Goal: Task Accomplishment & Management: Complete application form

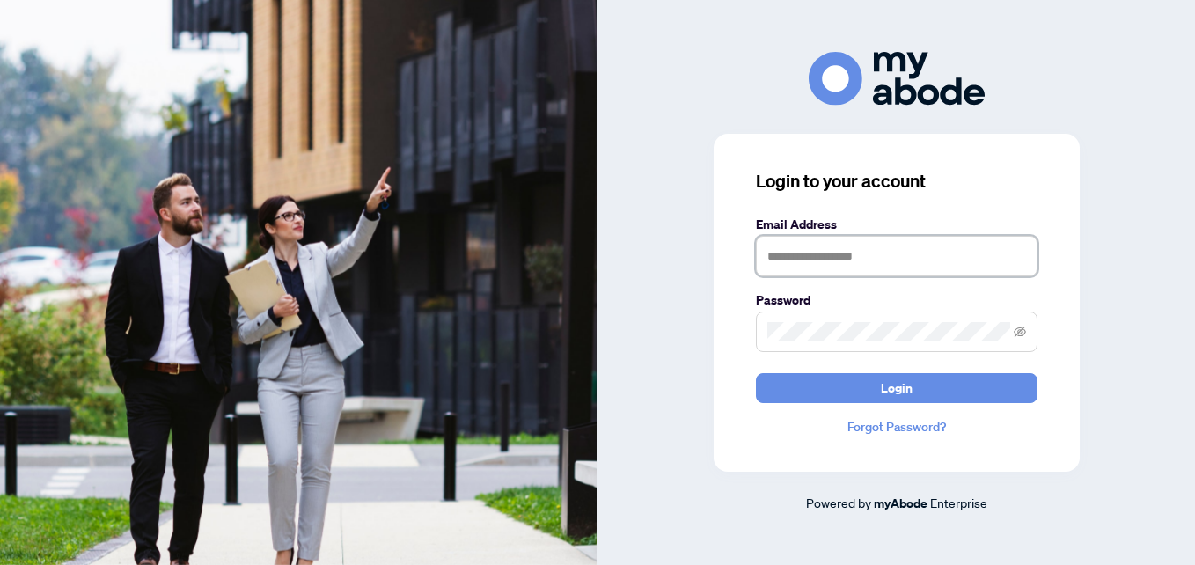
click at [822, 250] on input "text" at bounding box center [896, 256] width 281 height 40
type input "**********"
click at [756, 373] on button "Login" at bounding box center [896, 388] width 281 height 30
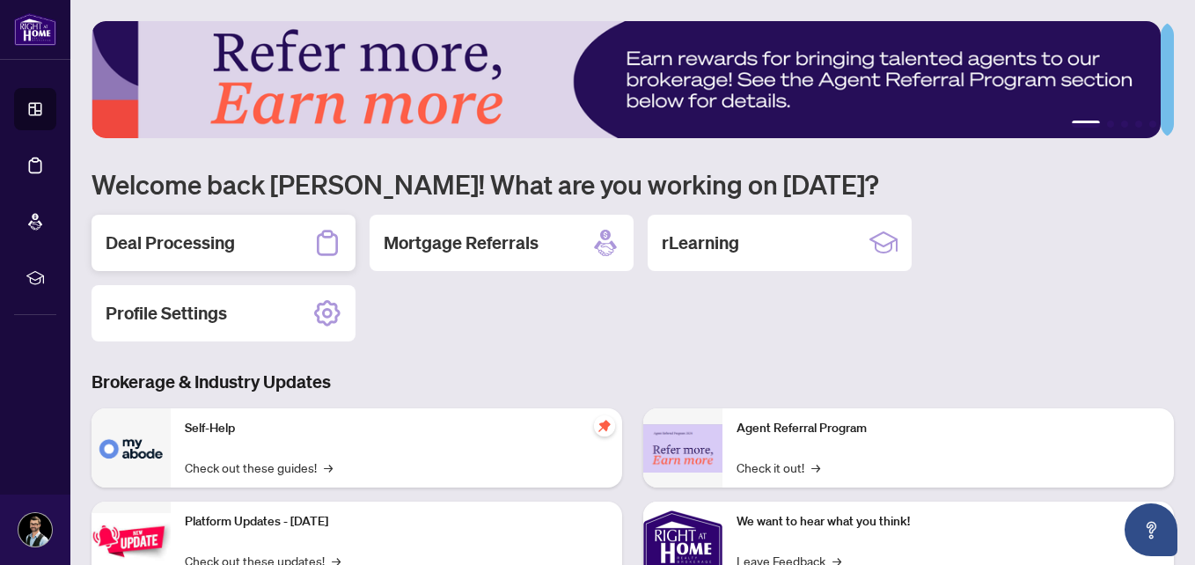
click at [186, 245] on h2 "Deal Processing" at bounding box center [170, 242] width 129 height 25
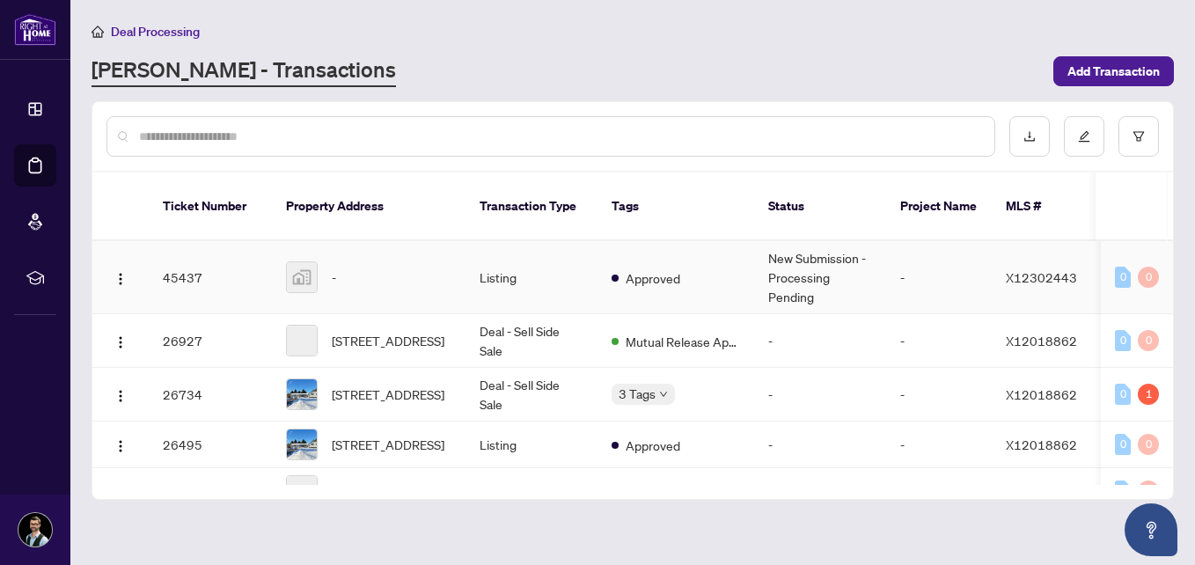
click at [309, 262] on img at bounding box center [302, 277] width 30 height 30
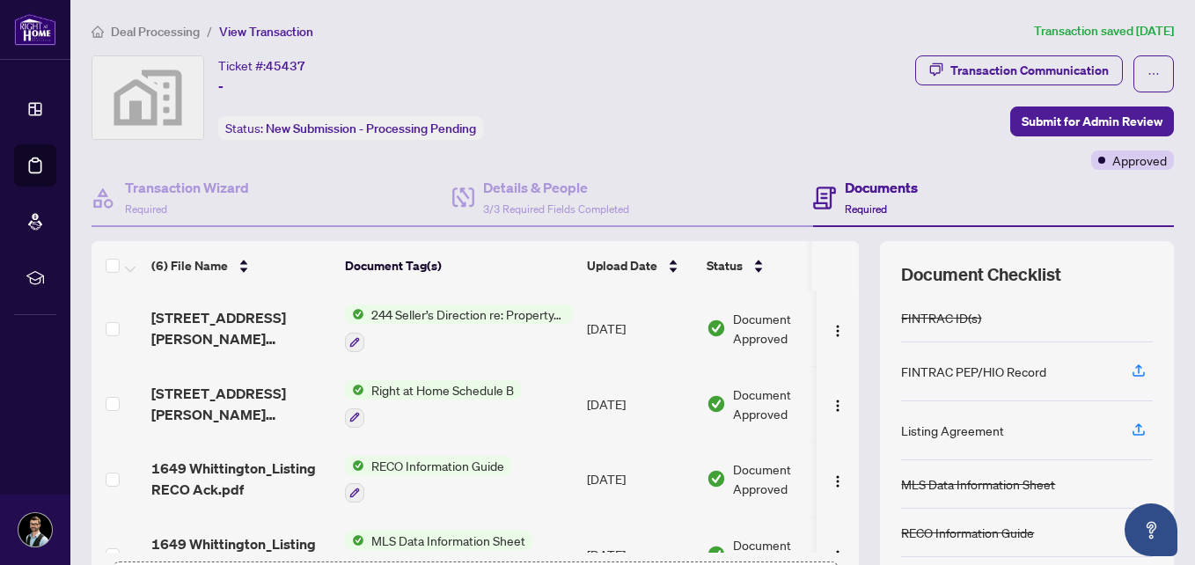
click at [152, 101] on img at bounding box center [147, 97] width 111 height 83
click at [243, 259] on div "(6) File Name" at bounding box center [240, 265] width 179 height 19
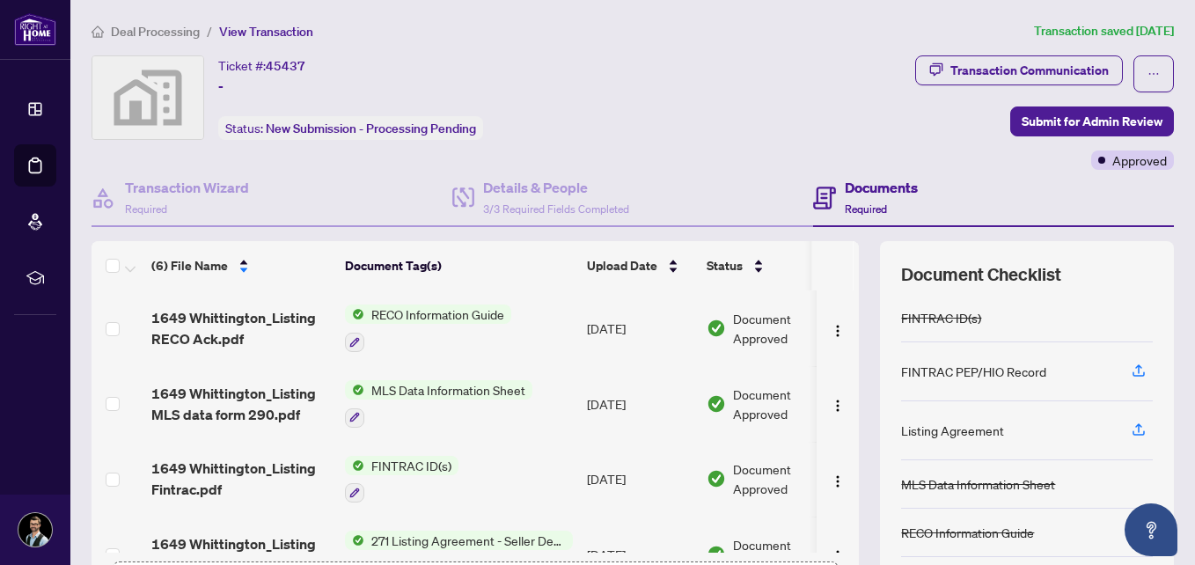
click at [241, 271] on div "(6) File Name" at bounding box center [240, 265] width 179 height 19
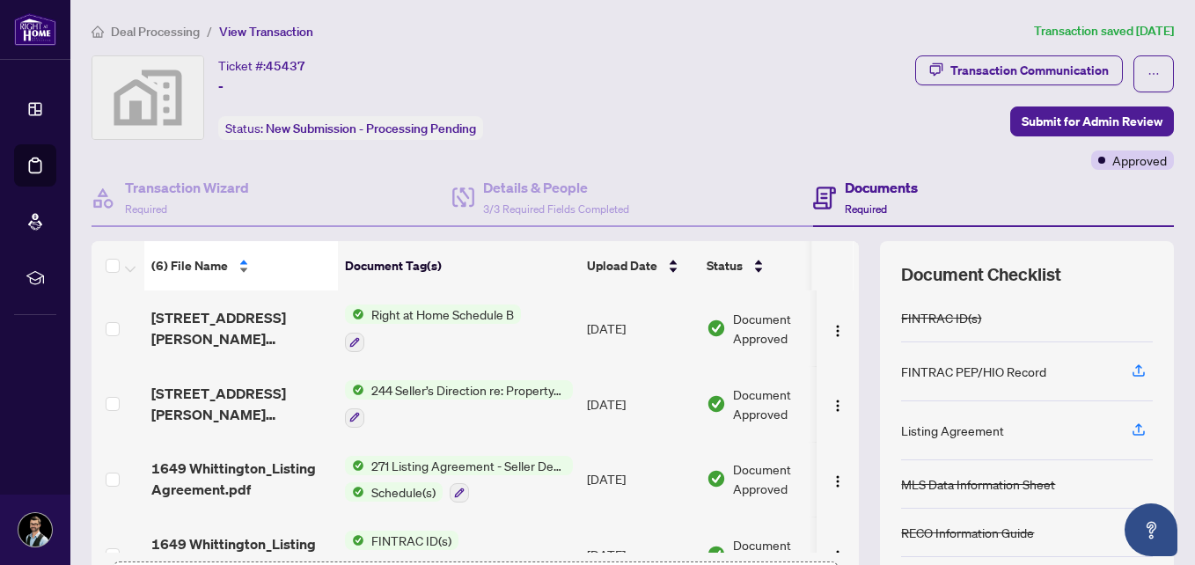
click at [194, 269] on span "(6) File Name" at bounding box center [189, 265] width 77 height 19
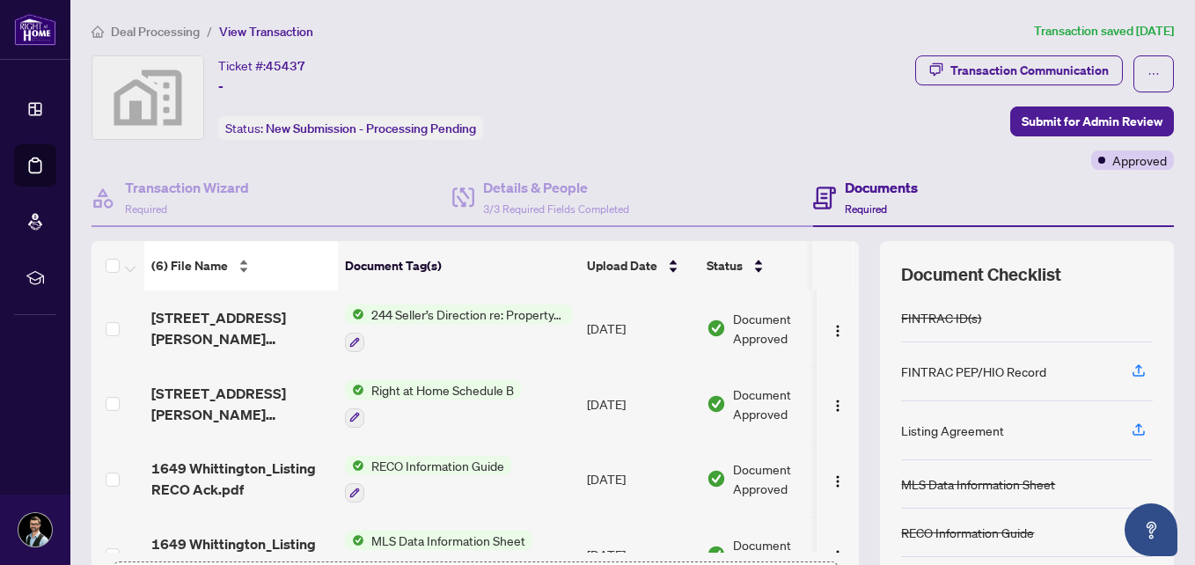
click at [194, 269] on span "(6) File Name" at bounding box center [189, 265] width 77 height 19
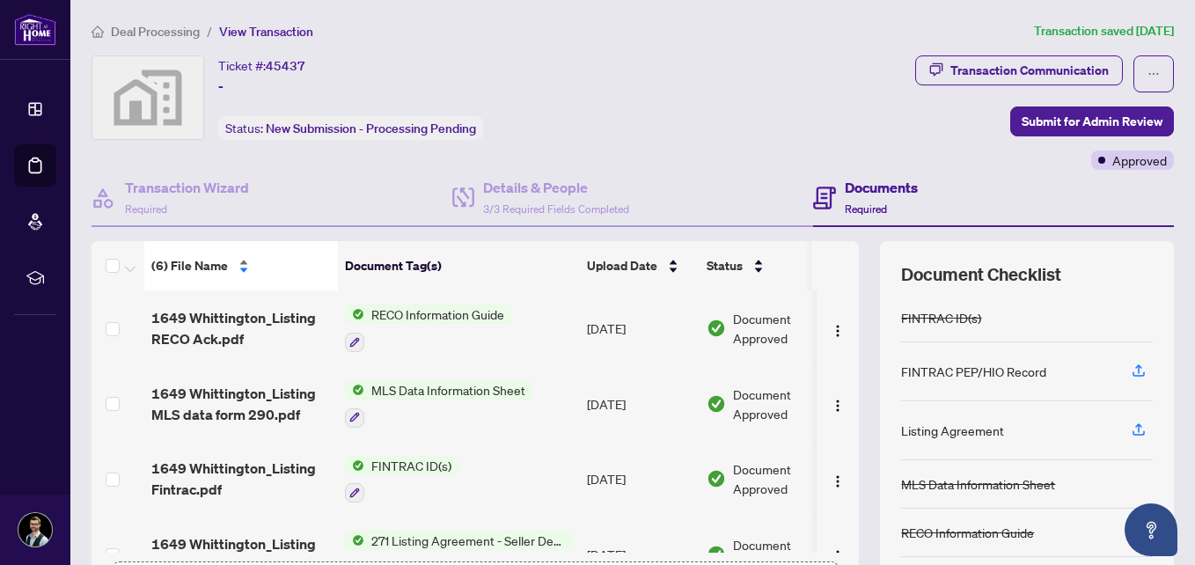
click at [194, 269] on span "(6) File Name" at bounding box center [189, 265] width 77 height 19
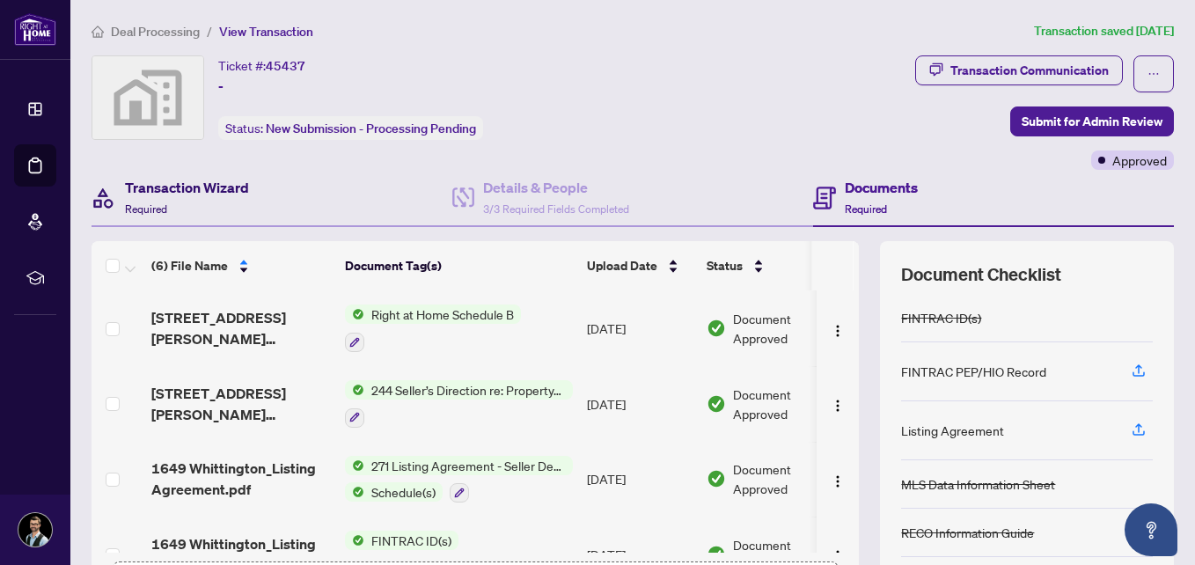
click at [179, 199] on div "Transaction Wizard Required" at bounding box center [187, 197] width 124 height 41
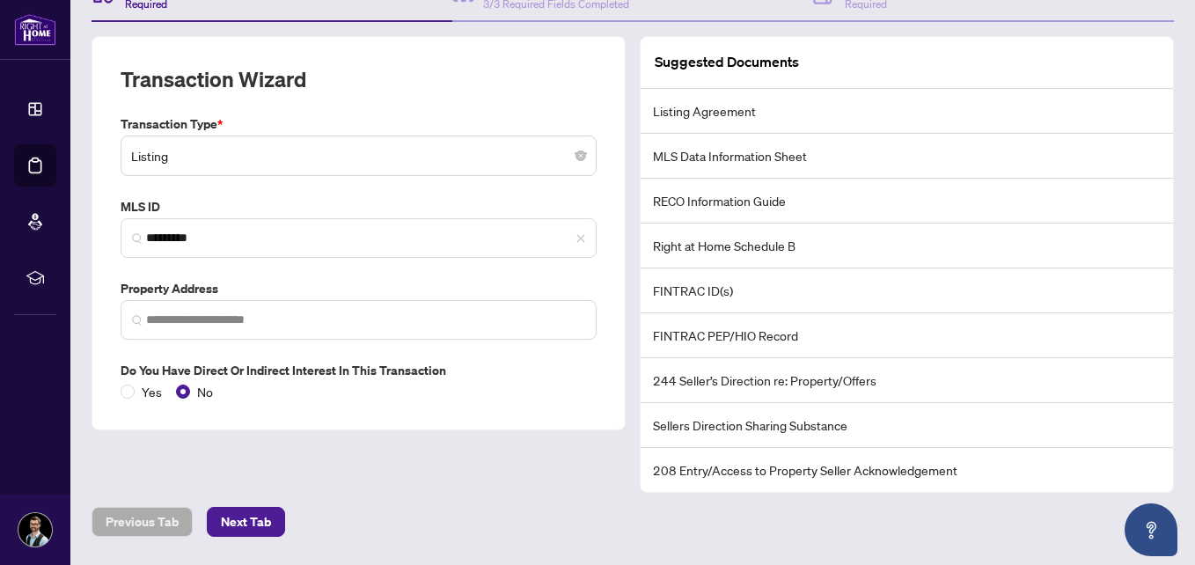
scroll to position [208, 0]
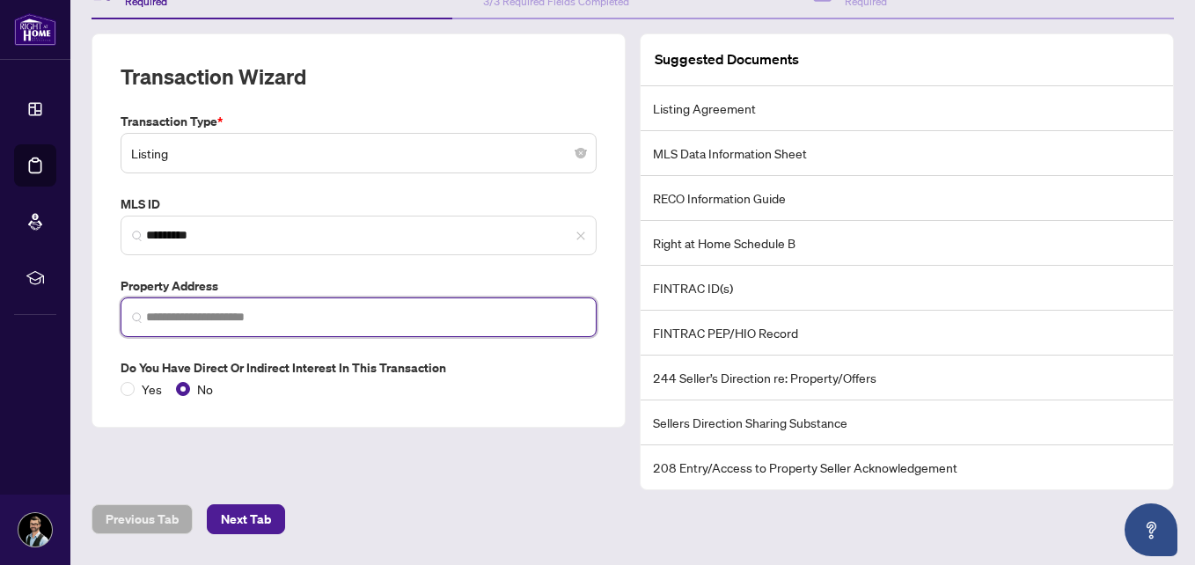
click at [192, 314] on input "search" at bounding box center [365, 317] width 439 height 18
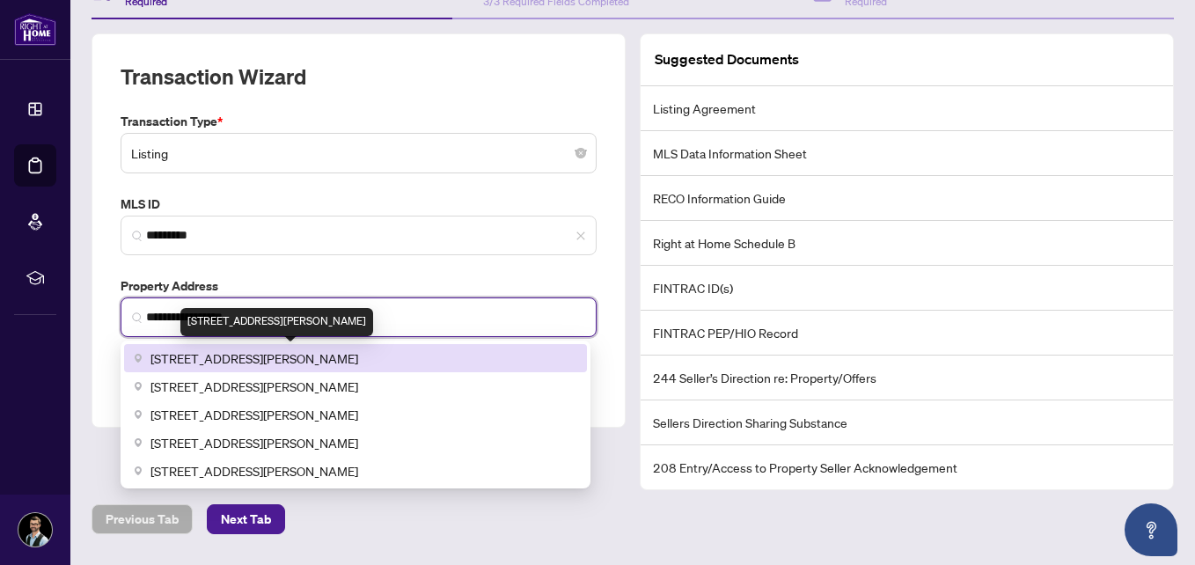
click at [274, 358] on span "[STREET_ADDRESS][PERSON_NAME]" at bounding box center [254, 357] width 208 height 19
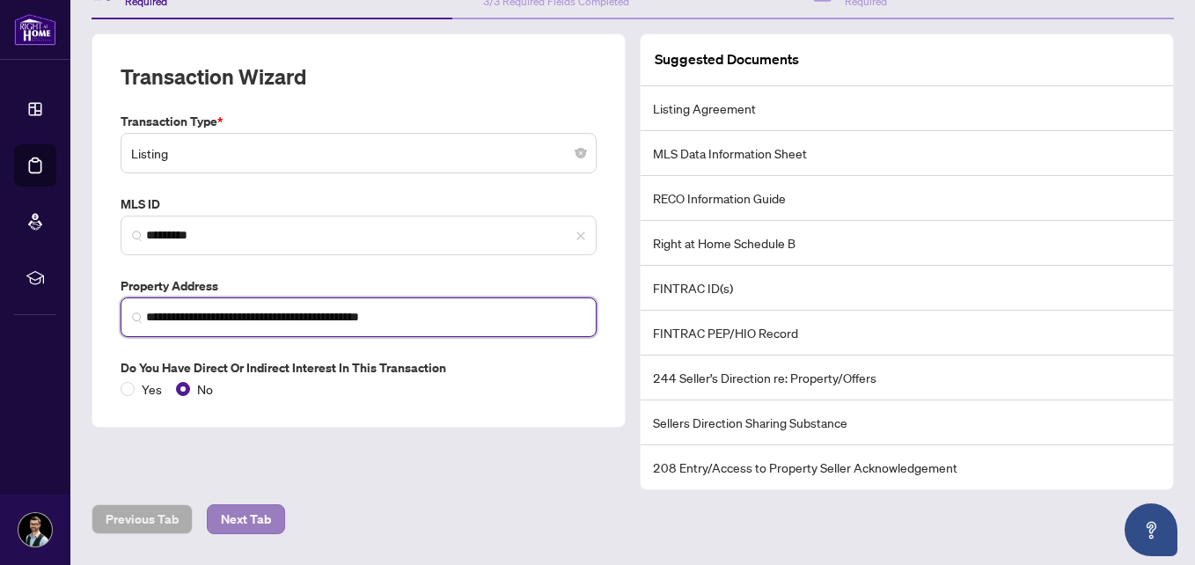
type input "**********"
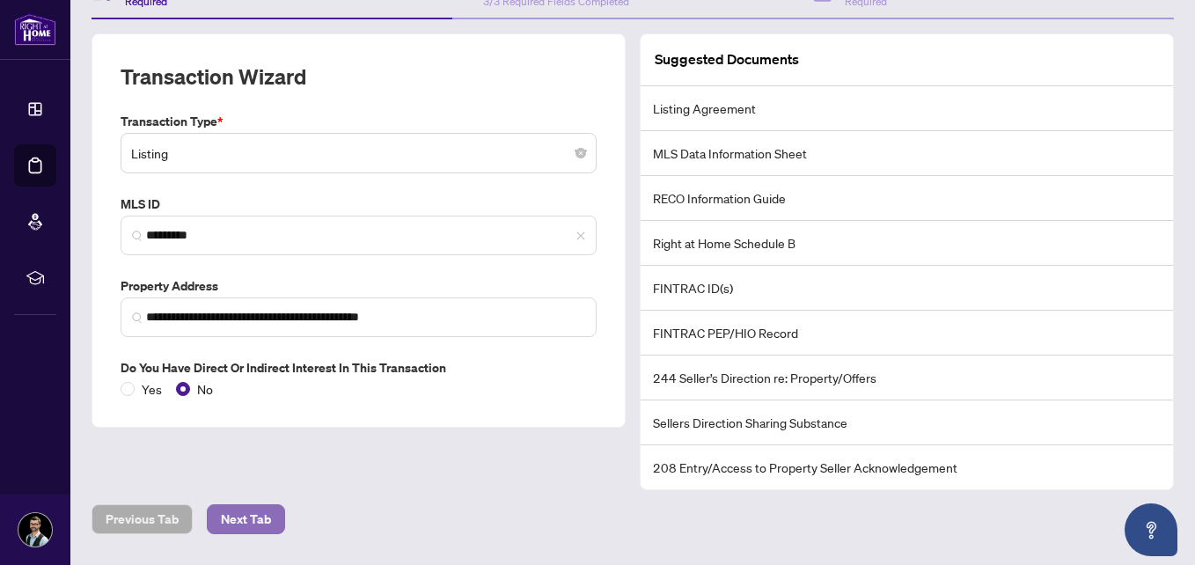
click at [241, 516] on span "Next Tab" at bounding box center [246, 519] width 50 height 28
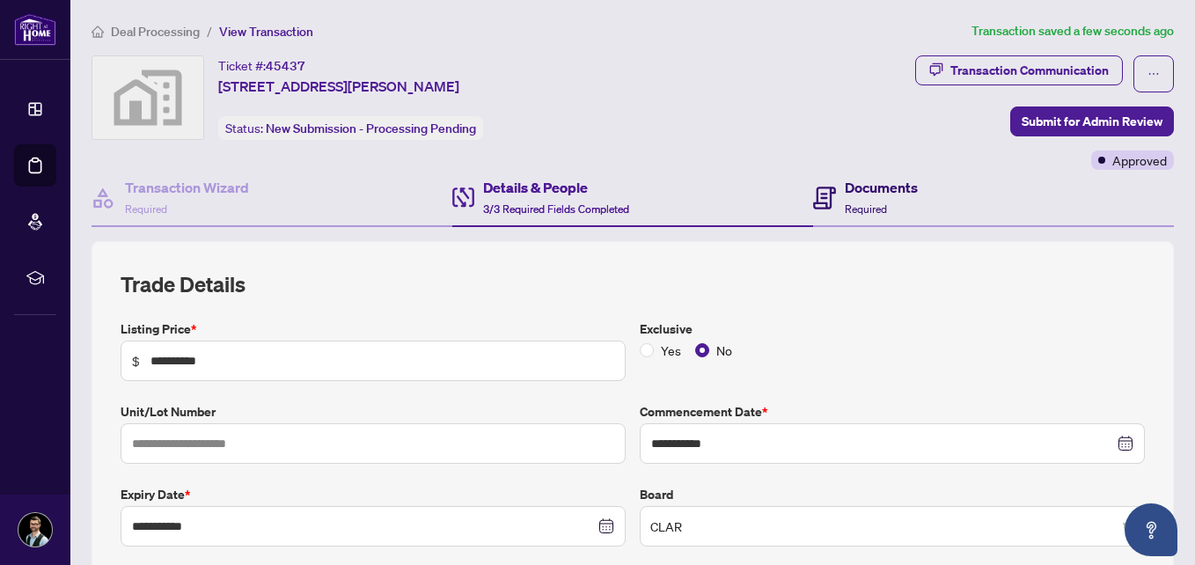
click at [857, 202] on span "Required" at bounding box center [865, 208] width 42 height 13
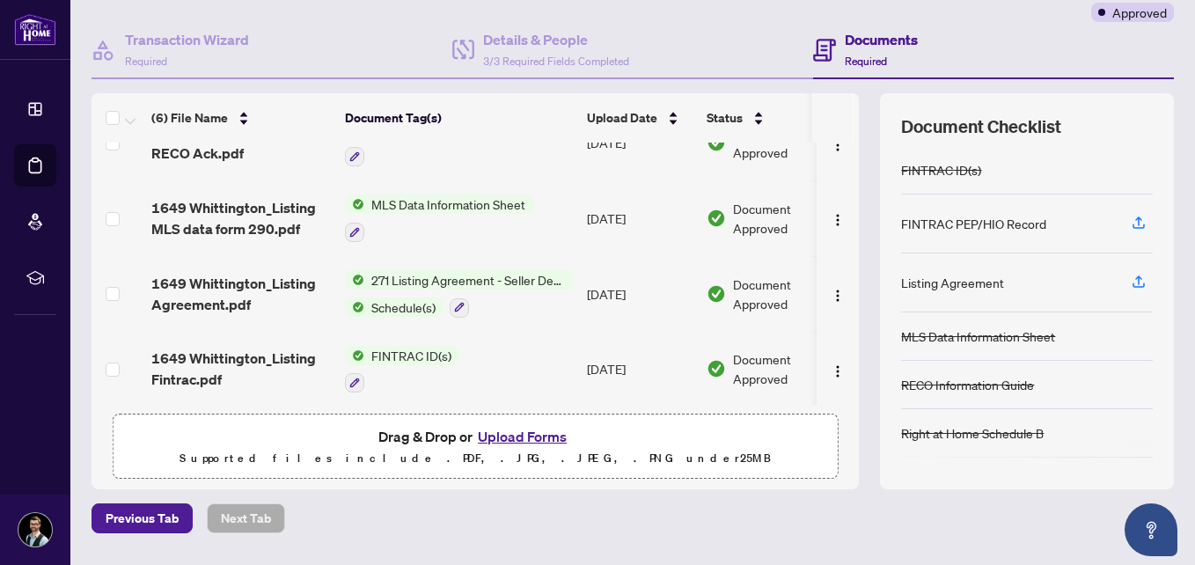
scroll to position [198, 0]
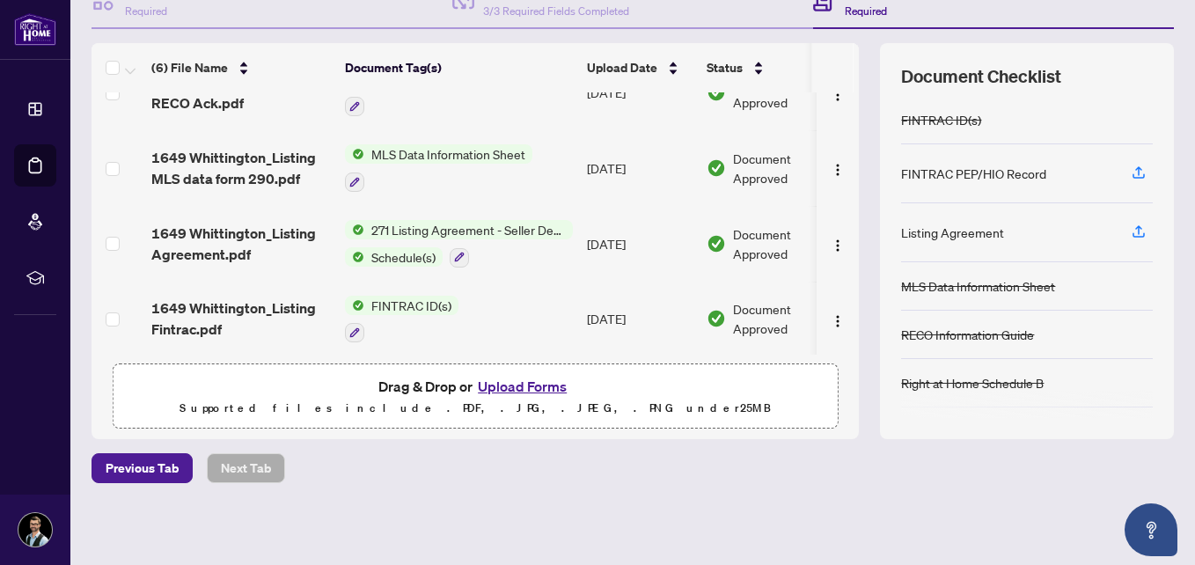
click at [517, 389] on button "Upload Forms" at bounding box center [521, 386] width 99 height 23
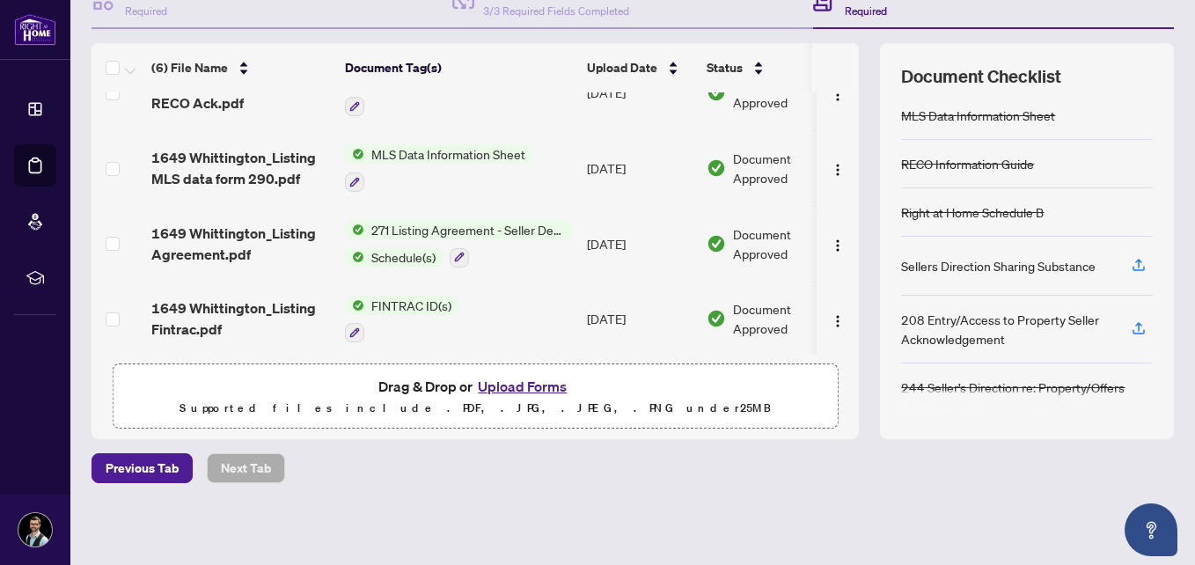
click at [457, 390] on span "Drag & Drop or Upload Forms" at bounding box center [475, 386] width 194 height 23
click at [521, 384] on button "Upload Forms" at bounding box center [521, 386] width 99 height 23
click at [522, 380] on button "Upload Forms" at bounding box center [521, 386] width 99 height 23
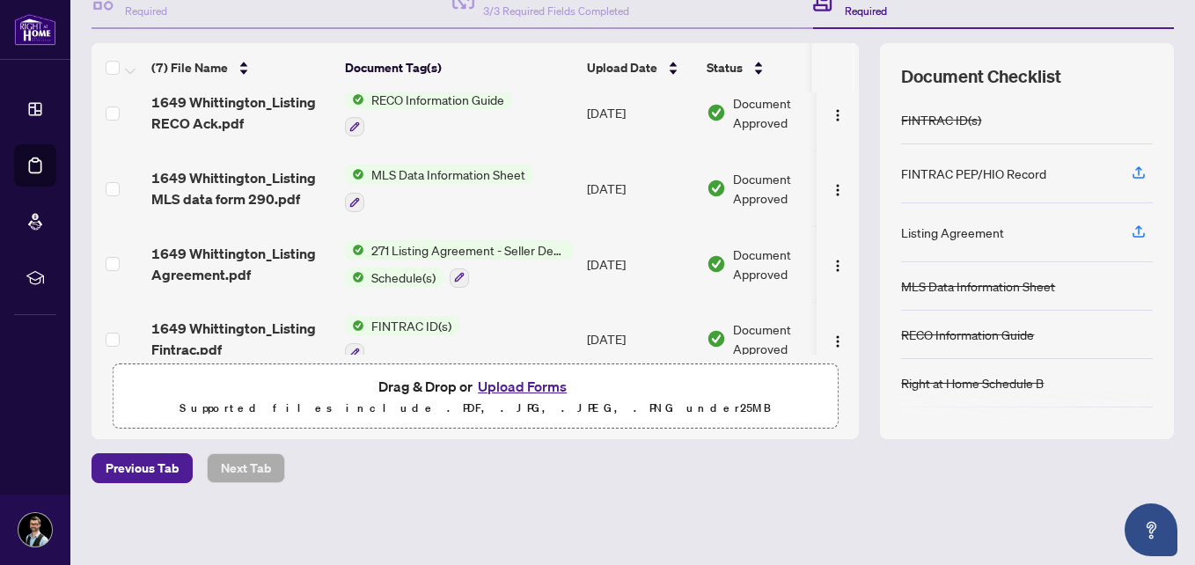
scroll to position [259, 0]
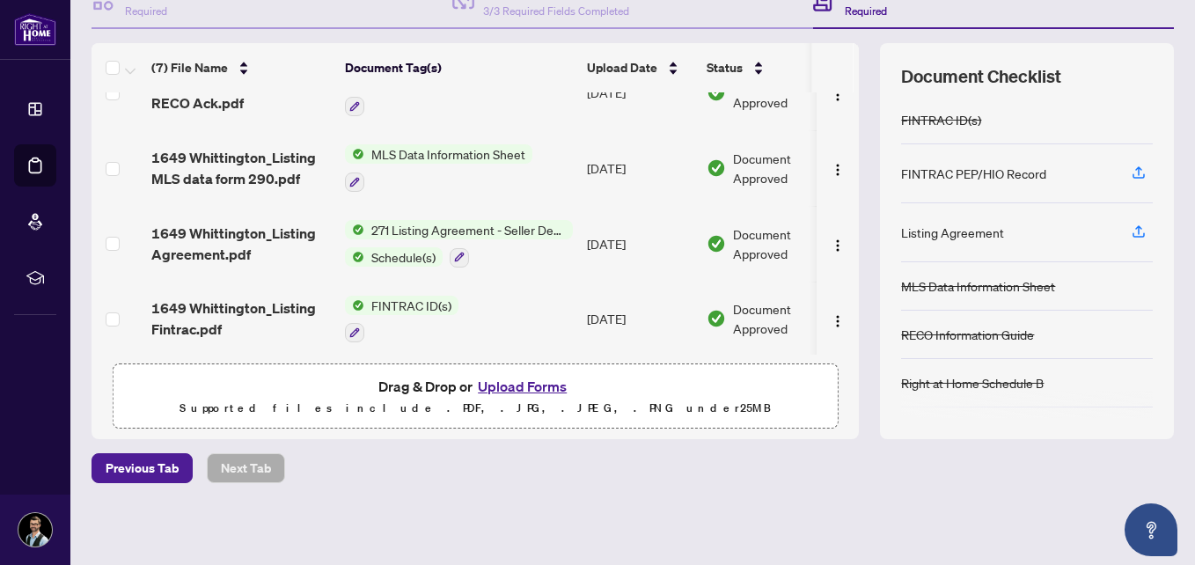
click at [309, 206] on td "1649 Whittington_Listing Agreement.pdf" at bounding box center [241, 244] width 194 height 76
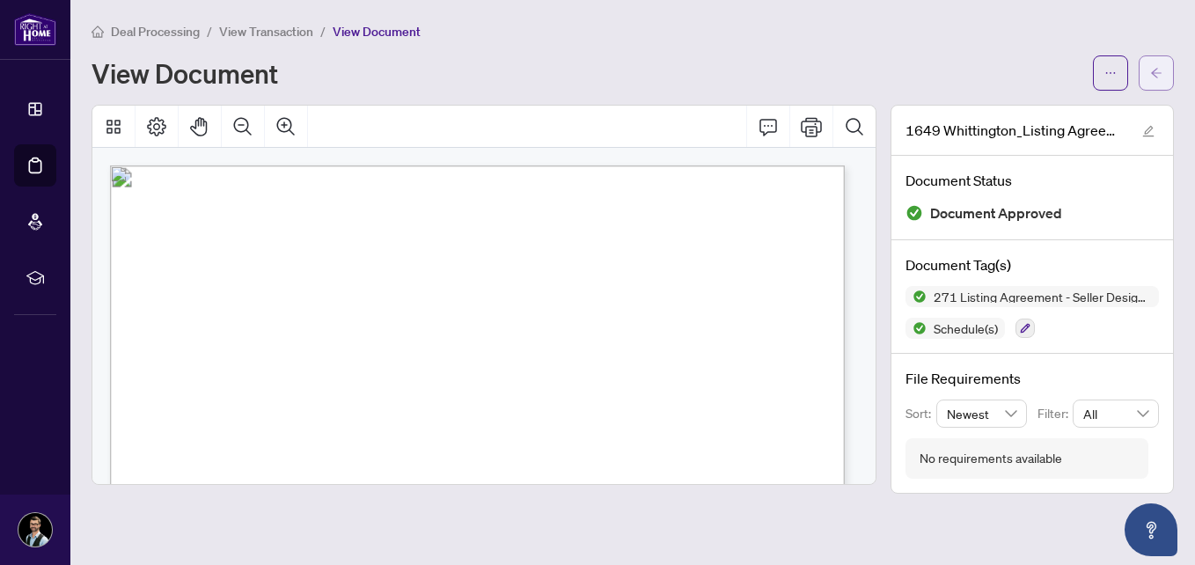
click at [1151, 64] on span "button" at bounding box center [1156, 73] width 12 height 28
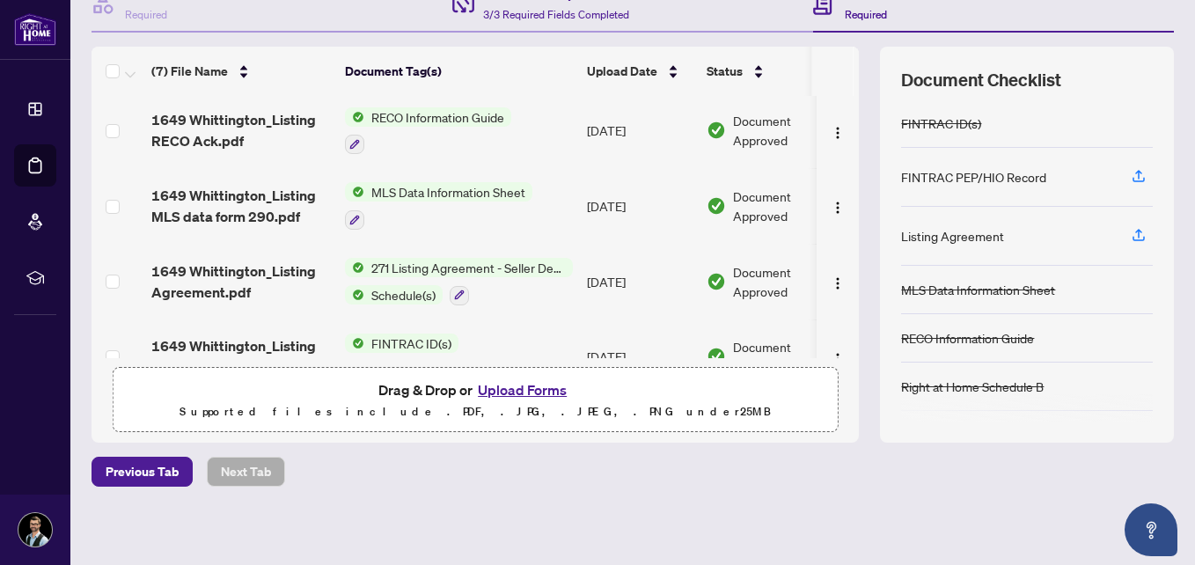
scroll to position [216, 0]
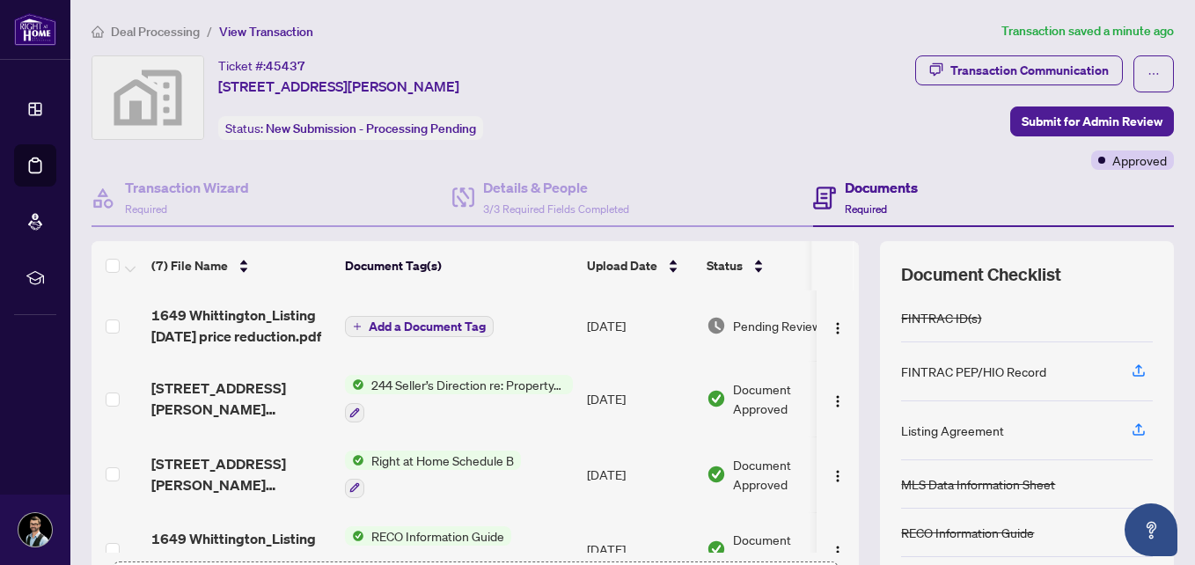
click at [404, 331] on span "Add a Document Tag" at bounding box center [427, 326] width 117 height 12
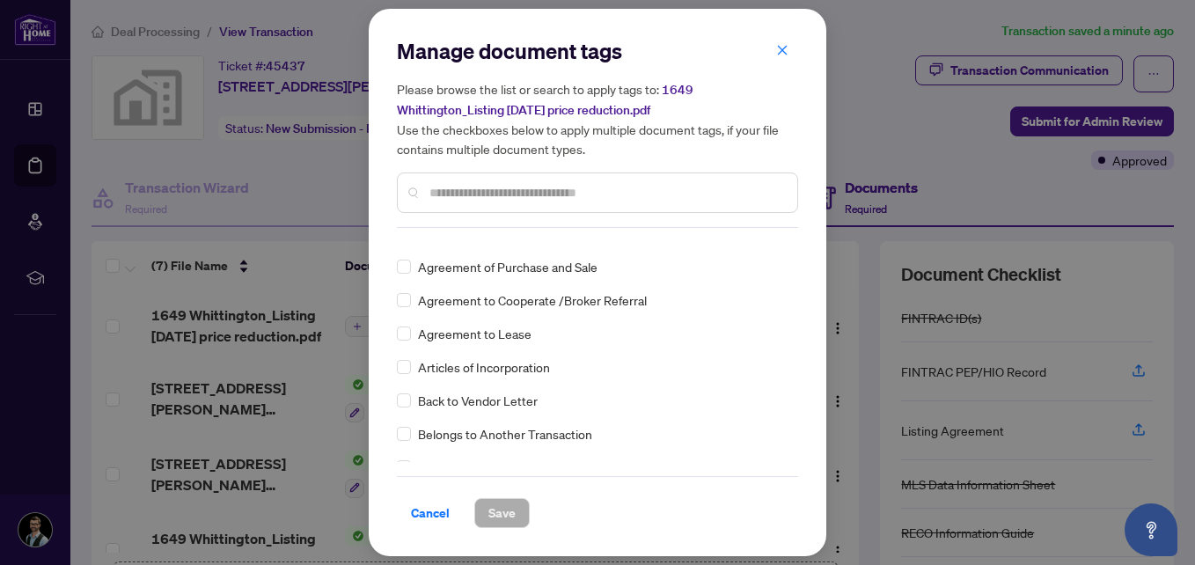
scroll to position [417, 0]
click at [504, 195] on input "text" at bounding box center [606, 192] width 354 height 19
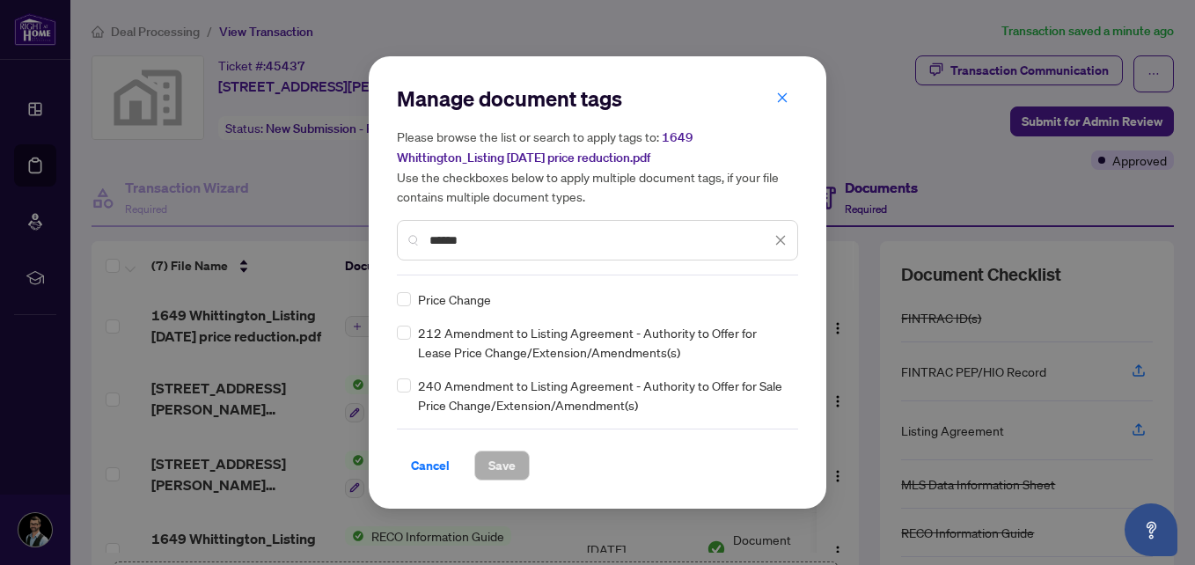
type input "*****"
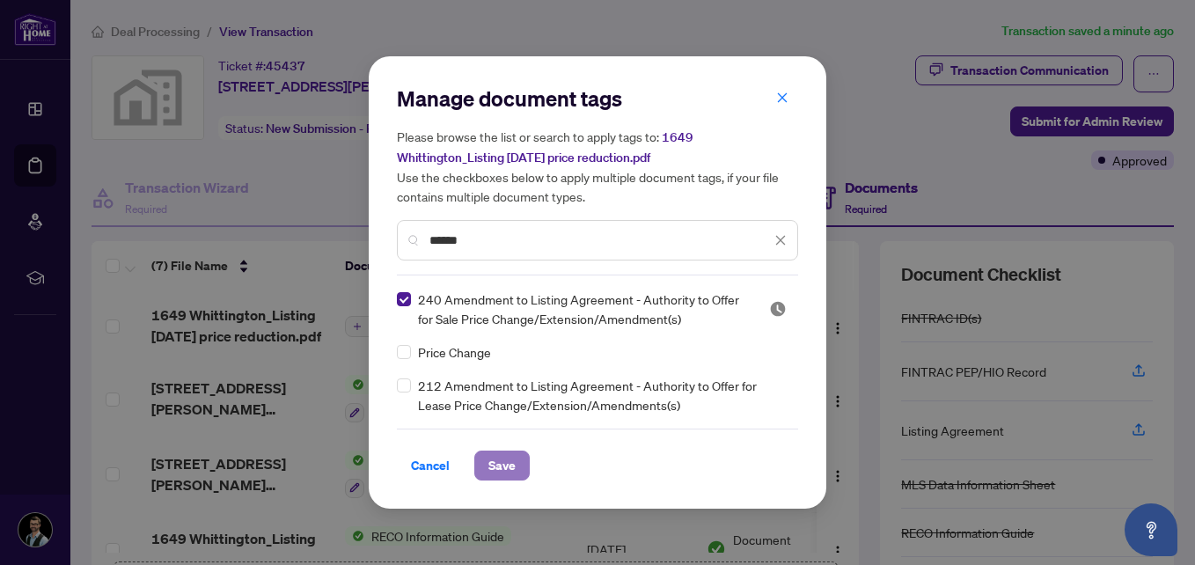
click at [508, 467] on span "Save" at bounding box center [501, 465] width 27 height 28
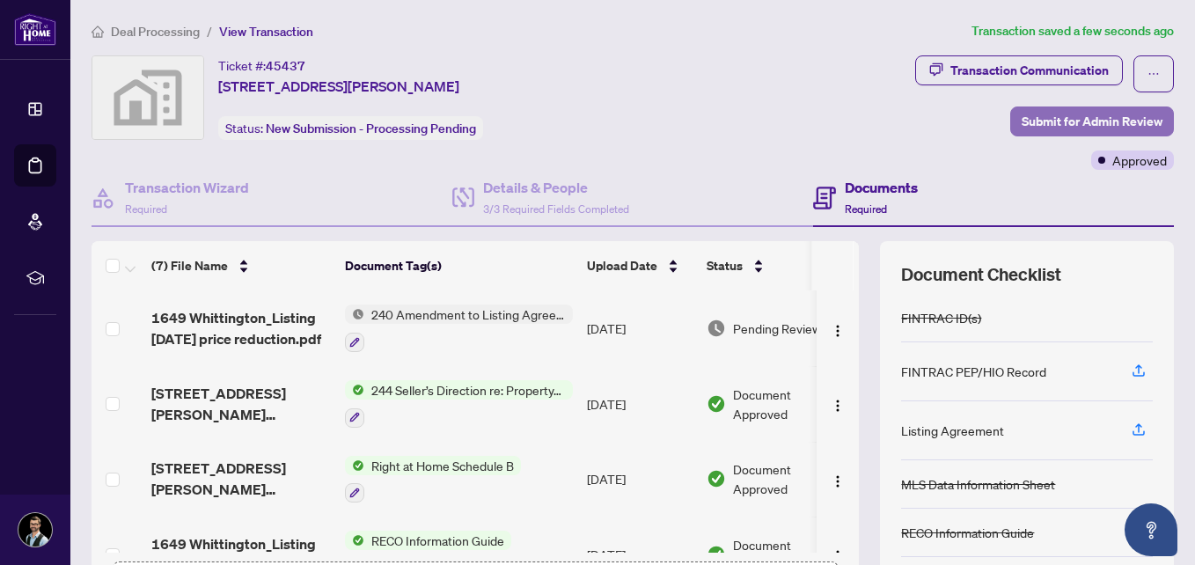
click at [1076, 116] on span "Submit for Admin Review" at bounding box center [1091, 121] width 141 height 28
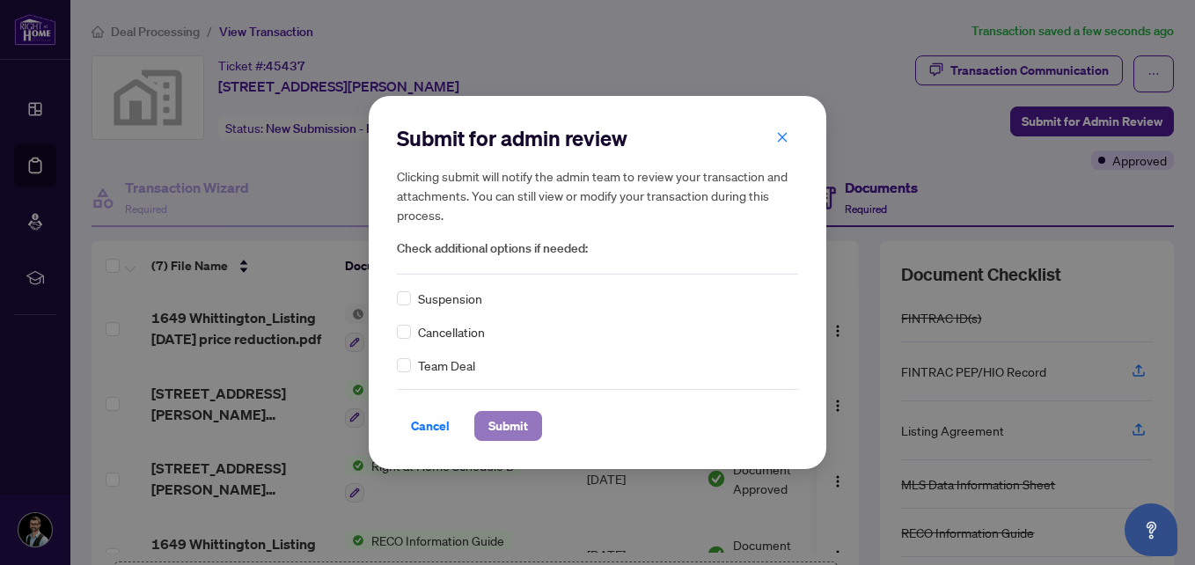
click at [507, 422] on span "Submit" at bounding box center [508, 426] width 40 height 28
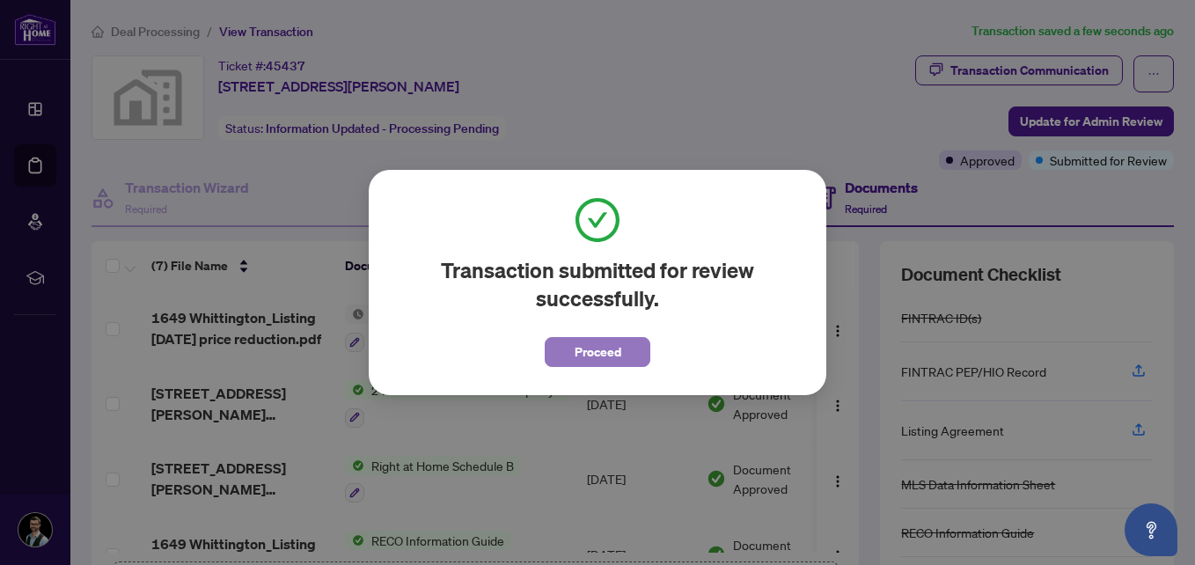
click at [607, 349] on span "Proceed" at bounding box center [597, 352] width 47 height 28
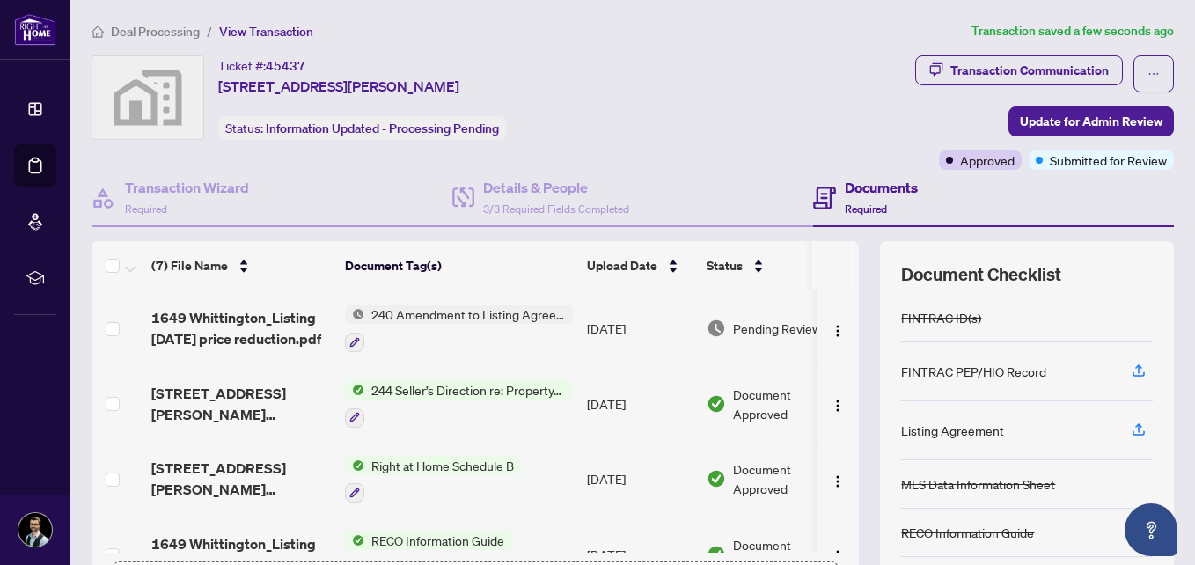
click at [48, 532] on img at bounding box center [34, 529] width 33 height 33
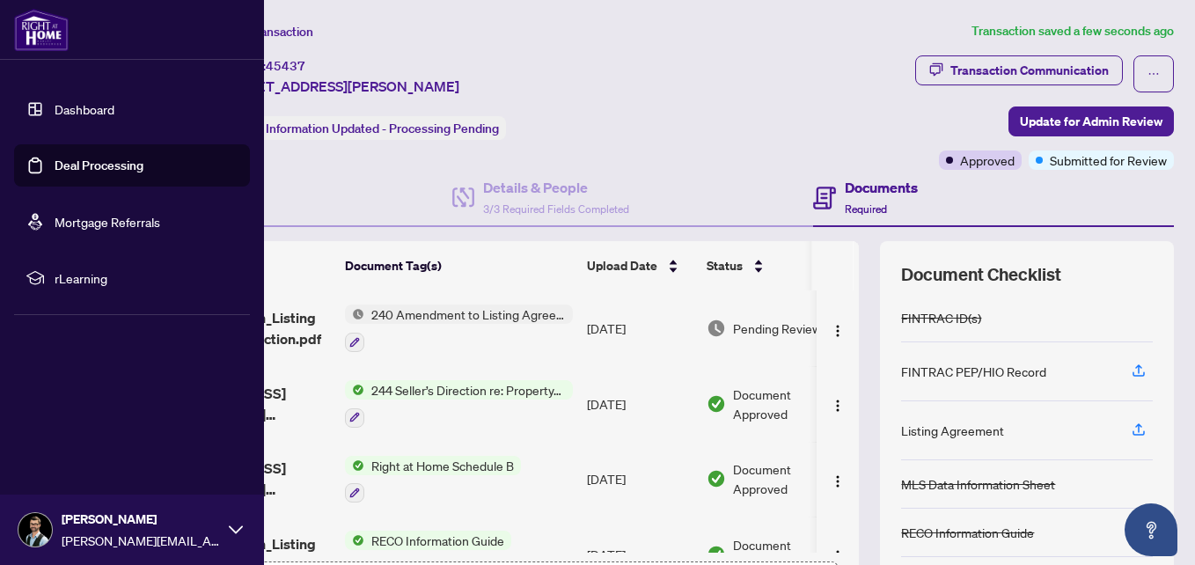
click at [228, 538] on div "[PERSON_NAME] [PERSON_NAME][EMAIL_ADDRESS][DOMAIN_NAME]" at bounding box center [132, 529] width 264 height 70
click at [76, 426] on span "Logout" at bounding box center [71, 425] width 40 height 28
